Goal: Manage account settings

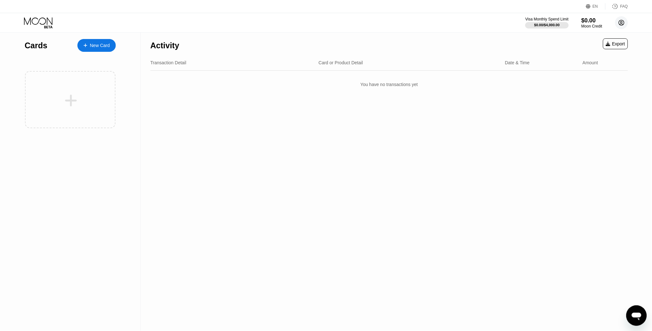
click at [622, 22] on circle at bounding box center [621, 22] width 13 height 13
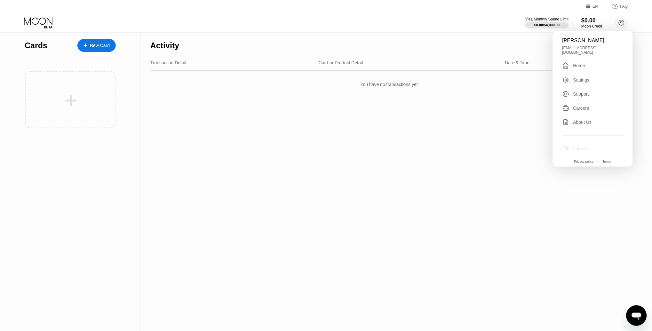
click at [573, 145] on div "Log out" at bounding box center [592, 148] width 61 height 7
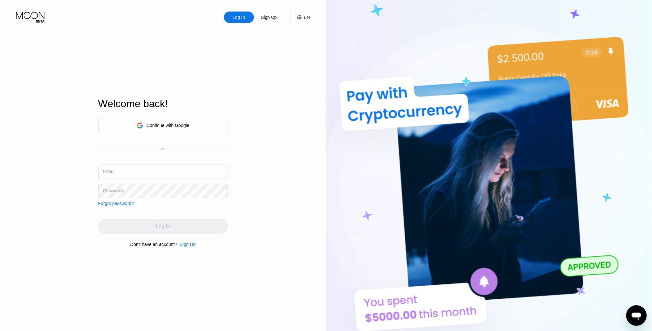
type input "[EMAIL_ADDRESS][DOMAIN_NAME]"
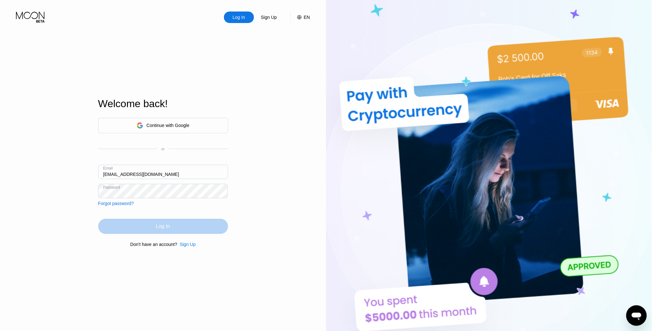
click at [121, 229] on div "Log In" at bounding box center [163, 226] width 130 height 15
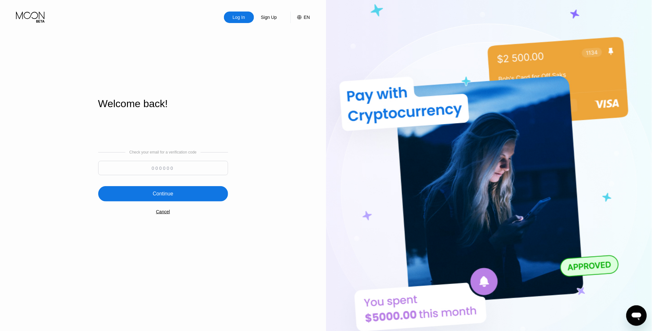
click at [179, 164] on input at bounding box center [163, 168] width 130 height 14
paste input "830020"
type input "830020"
click at [163, 196] on div "Continue" at bounding box center [163, 194] width 20 height 6
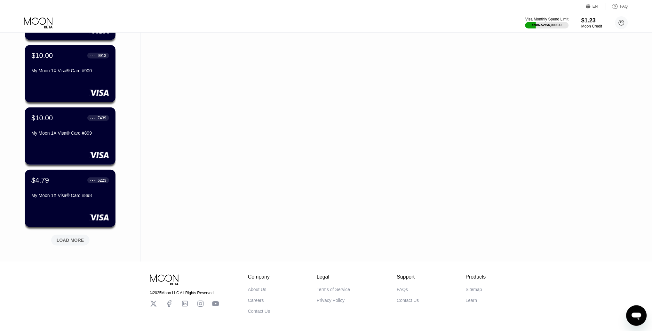
scroll to position [183, 0]
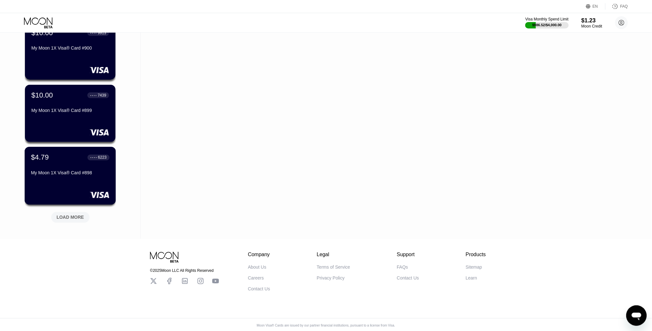
click at [57, 169] on div "$4.79 ● ● ● ● 6223 My Moon 1X Visa® Card #898" at bounding box center [70, 165] width 78 height 25
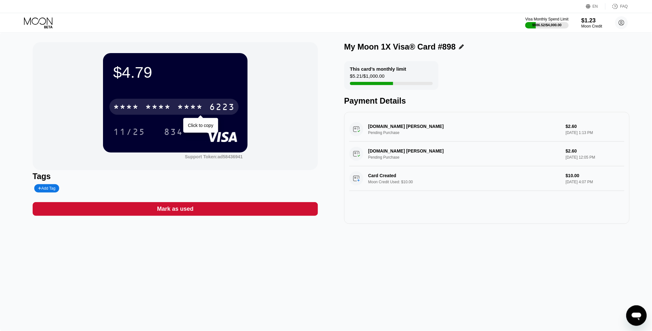
click at [181, 103] on div "* * * *" at bounding box center [190, 108] width 26 height 10
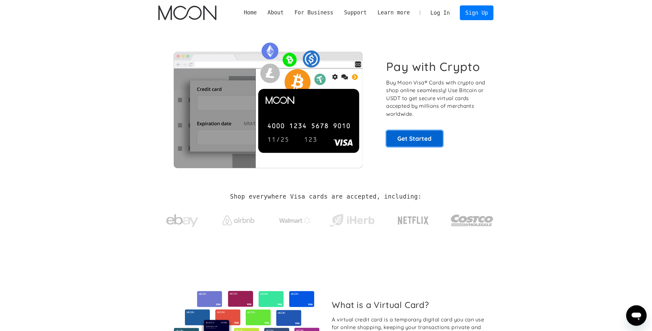
click at [411, 138] on link "Get Started" at bounding box center [415, 139] width 57 height 16
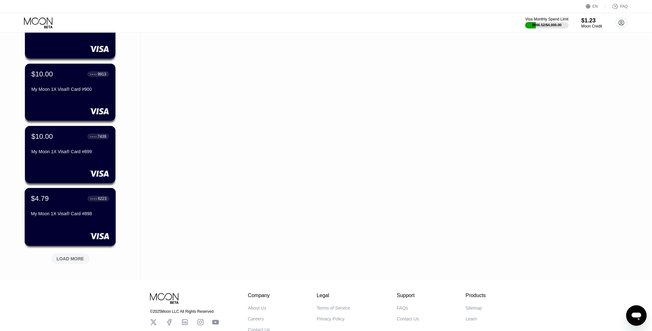
scroll to position [142, 0]
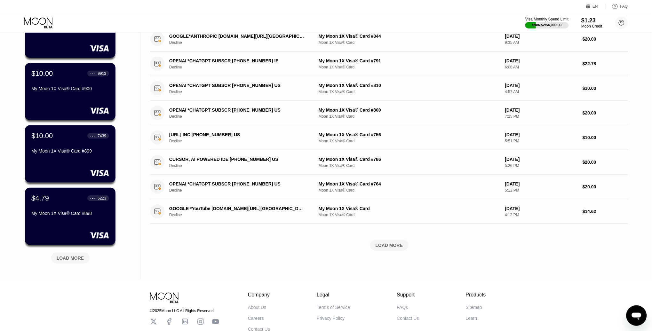
click at [71, 260] on div "LOAD MORE" at bounding box center [71, 258] width 28 height 6
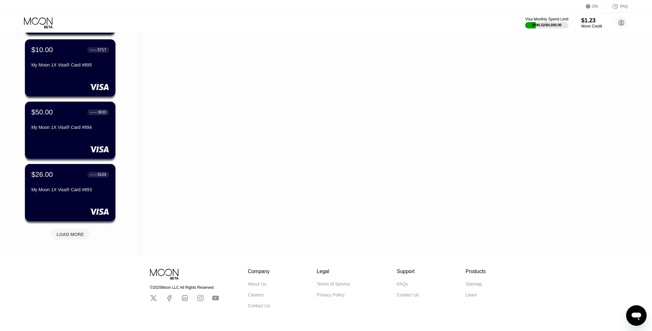
scroll to position [479, 0]
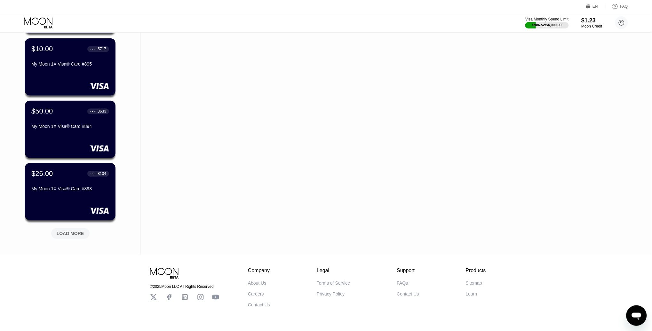
click at [71, 226] on div "LOAD MORE" at bounding box center [70, 232] width 48 height 13
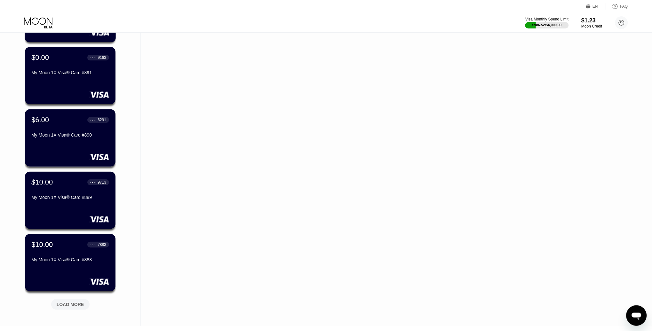
scroll to position [728, 0]
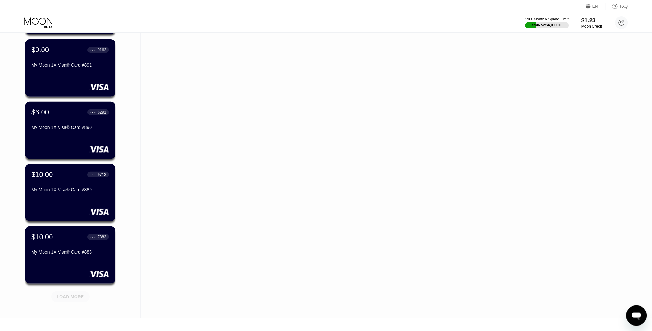
click at [64, 297] on div "LOAD MORE" at bounding box center [71, 297] width 28 height 6
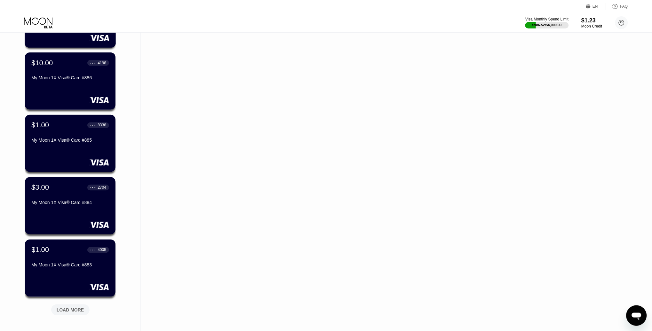
scroll to position [1028, 0]
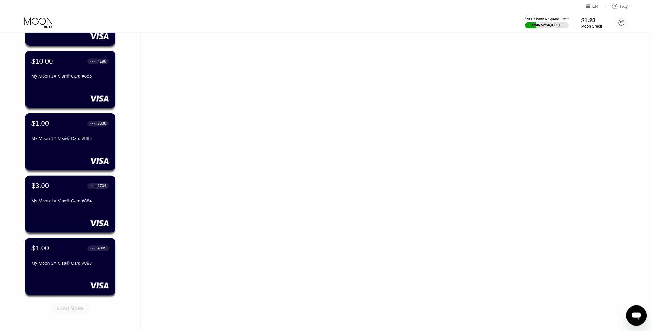
click at [77, 307] on div "LOAD MORE" at bounding box center [71, 309] width 28 height 6
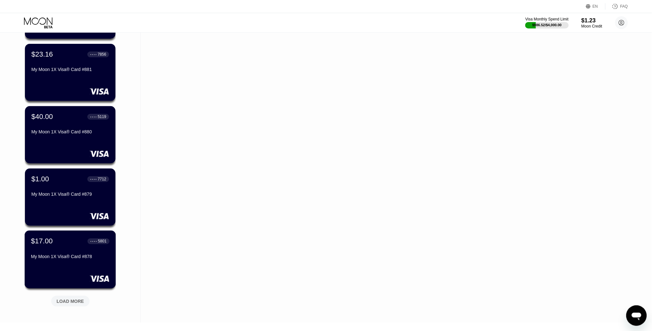
scroll to position [1351, 0]
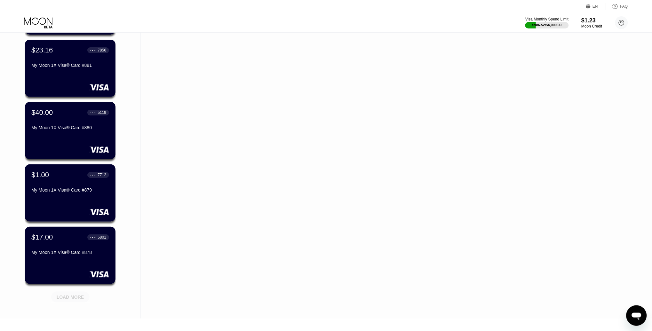
click at [64, 290] on div "LOAD MORE" at bounding box center [70, 295] width 48 height 13
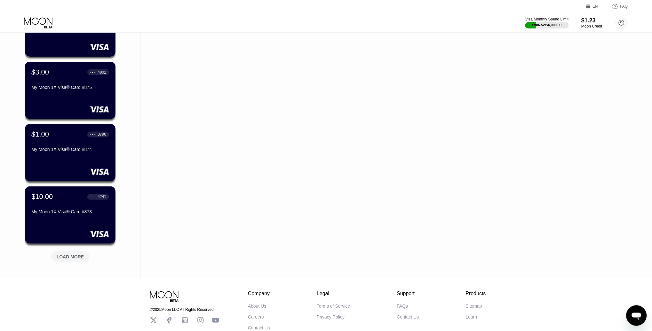
scroll to position [1724, 0]
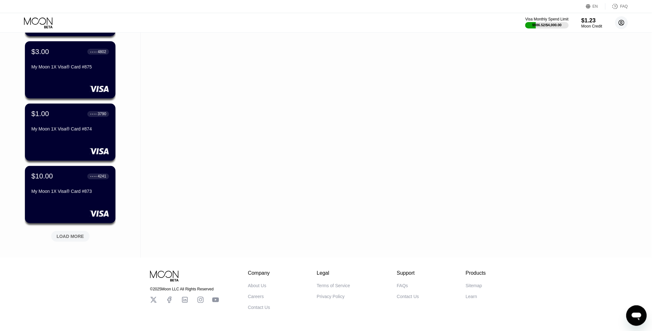
click at [623, 26] on circle at bounding box center [621, 22] width 13 height 13
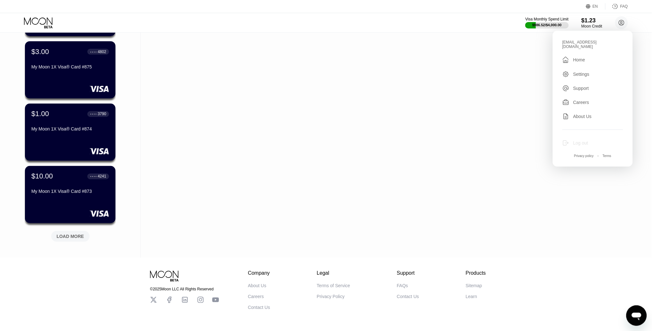
click at [577, 140] on div "Log out" at bounding box center [580, 142] width 15 height 5
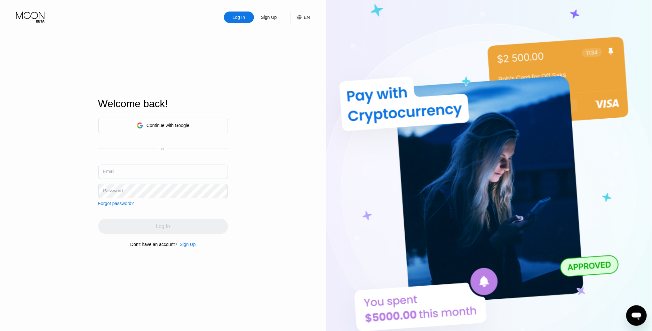
type input "[EMAIL_ADDRESS][DOMAIN_NAME]"
click at [147, 128] on div "Continue with Google" at bounding box center [168, 125] width 43 height 5
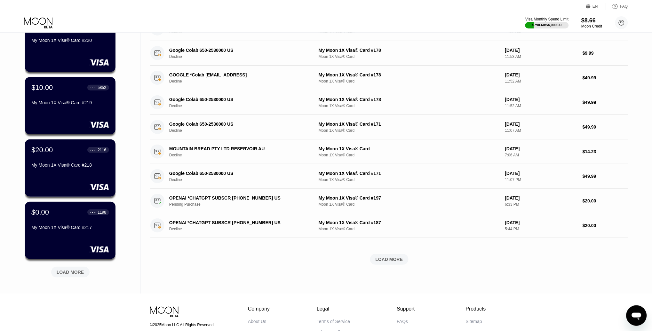
scroll to position [132, 0]
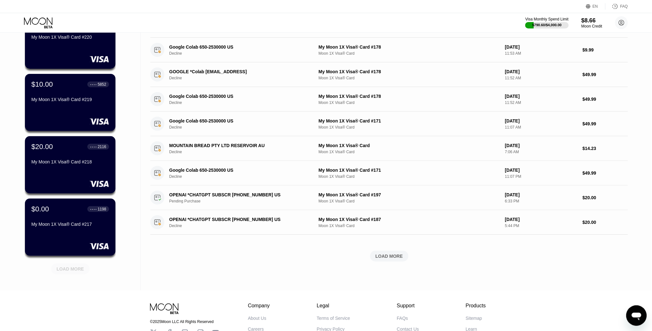
click at [66, 267] on div "LOAD MORE" at bounding box center [71, 269] width 28 height 6
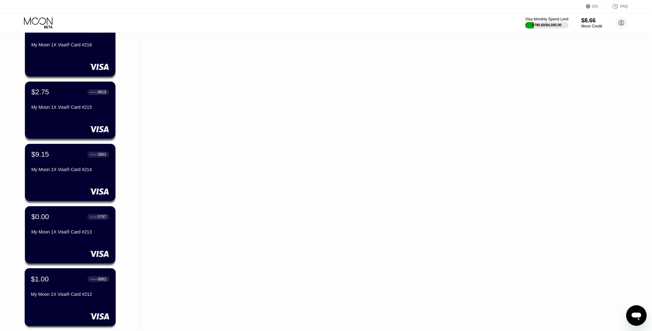
scroll to position [495, 0]
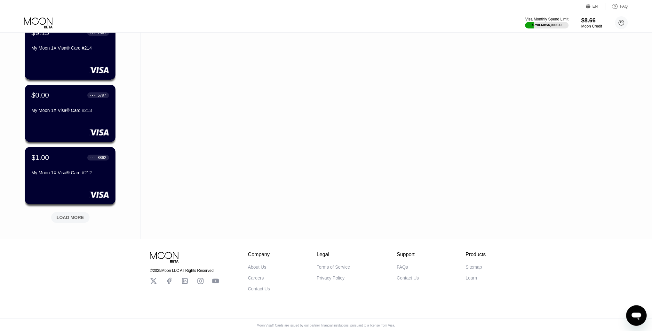
click at [66, 217] on div "LOAD MORE" at bounding box center [71, 218] width 28 height 6
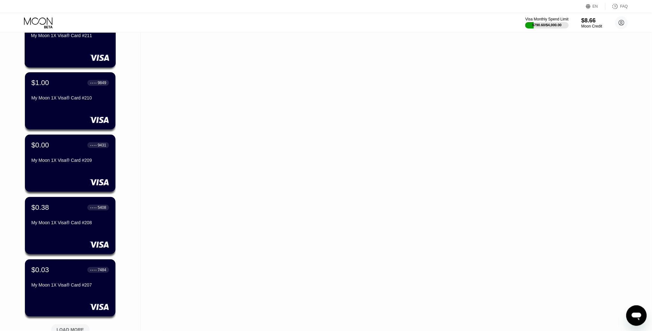
scroll to position [730, 0]
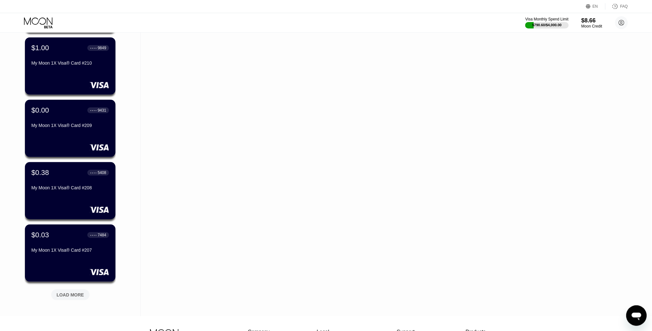
click at [72, 291] on div "LOAD MORE" at bounding box center [70, 295] width 38 height 11
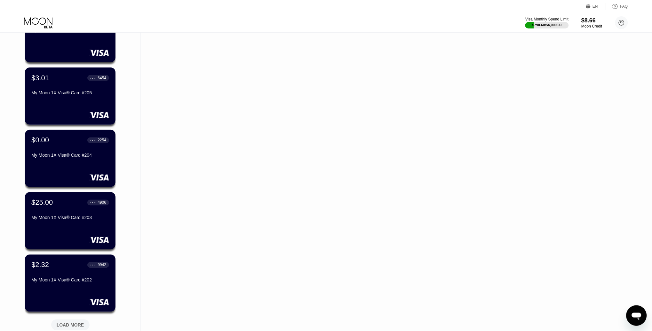
scroll to position [1014, 0]
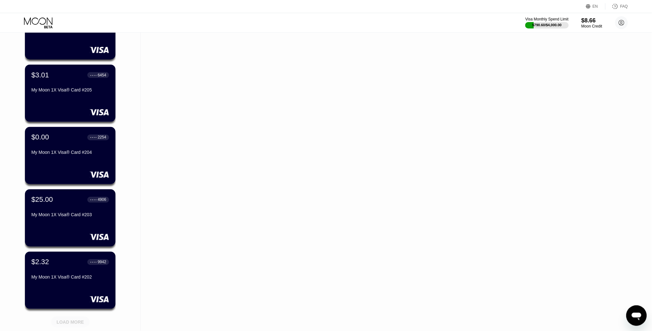
click at [71, 326] on div "LOAD MORE" at bounding box center [70, 322] width 38 height 11
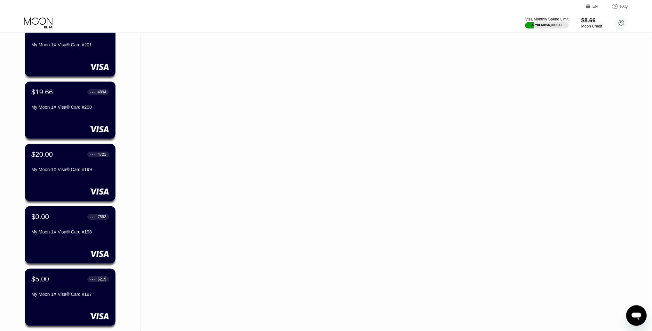
scroll to position [1312, 0]
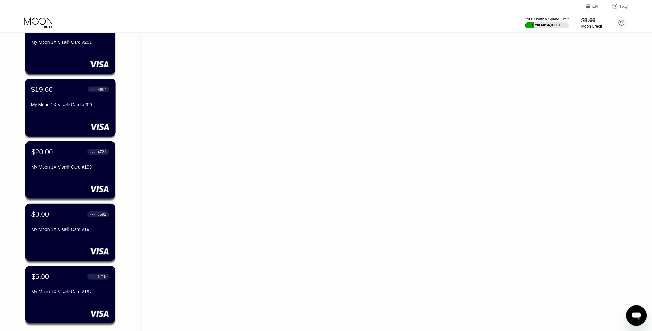
click at [65, 96] on div "$19.66 ● ● ● ● 4894 My Moon 1X Visa® Card #200" at bounding box center [70, 97] width 78 height 25
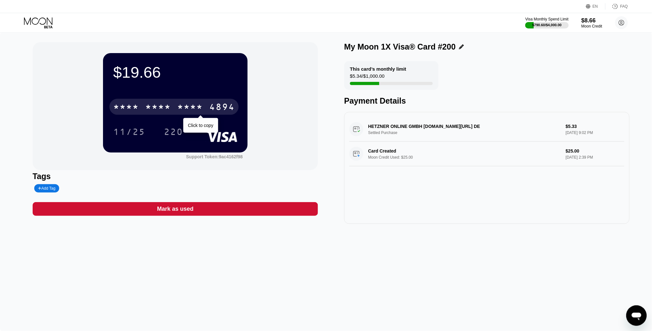
click at [182, 106] on div "* * * *" at bounding box center [190, 108] width 26 height 10
